Goal: Task Accomplishment & Management: Use online tool/utility

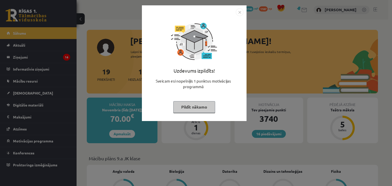
click at [200, 104] on button "Pildīt nākamo" at bounding box center [194, 107] width 42 height 12
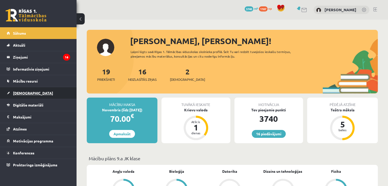
click at [46, 92] on link "[DEMOGRAPHIC_DATA]" at bounding box center [39, 93] width 64 height 12
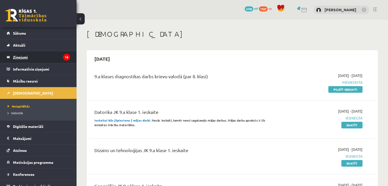
click at [54, 58] on legend "Ziņojumi 16" at bounding box center [41, 57] width 57 height 12
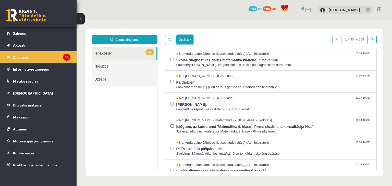
click at [186, 39] on button "Opcijas" at bounding box center [184, 39] width 17 height 9
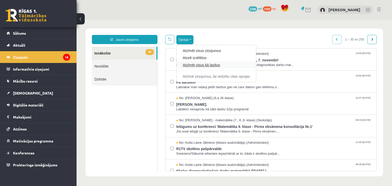
click at [187, 64] on link "Atzīmēt visus kā lasītus" at bounding box center [216, 65] width 67 height 5
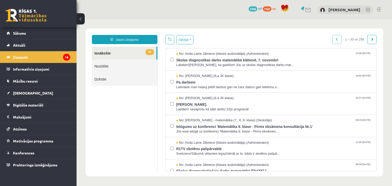
drag, startPoint x: 119, startPoint y: 109, endPoint x: 108, endPoint y: 105, distance: 11.6
click at [119, 109] on ul "16 Ienākošie Nosūtītie Dzēstie" at bounding box center [125, 109] width 66 height 125
click at [32, 102] on link "Digitālie materiāli" at bounding box center [39, 105] width 64 height 12
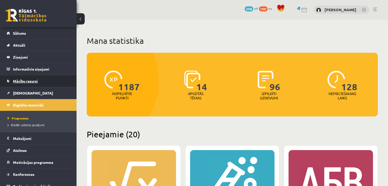
click at [41, 82] on link "Mācību resursi" at bounding box center [39, 81] width 64 height 12
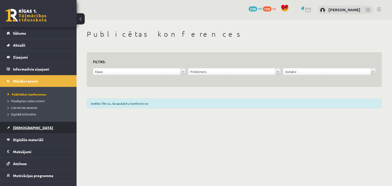
click at [32, 127] on link "[DEMOGRAPHIC_DATA]" at bounding box center [39, 128] width 64 height 12
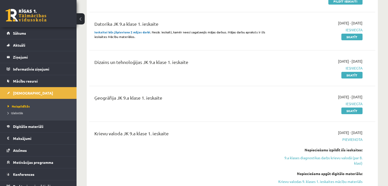
scroll to position [51, 0]
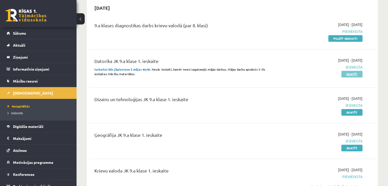
drag, startPoint x: 347, startPoint y: 73, endPoint x: 277, endPoint y: 62, distance: 70.8
click at [348, 73] on link "Skatīt" at bounding box center [352, 74] width 21 height 7
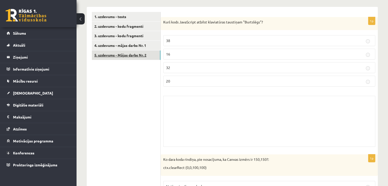
click at [134, 51] on link "5. uzdevums - Mājas darbs Nr. 2" at bounding box center [126, 55] width 69 height 9
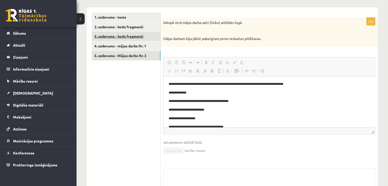
click at [132, 35] on link "3. uzdevums - kodu fragmenti" at bounding box center [126, 36] width 69 height 9
